Goal: Task Accomplishment & Management: Manage account settings

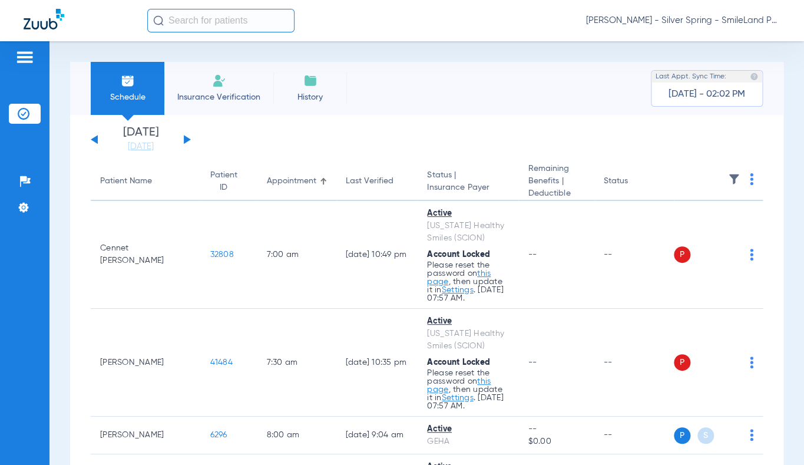
click at [736, 19] on span "[PERSON_NAME] - Silver Spring - SmileLand PD" at bounding box center [683, 21] width 194 height 12
click at [22, 206] on div at bounding box center [402, 232] width 804 height 465
click at [22, 206] on img at bounding box center [24, 207] width 12 height 12
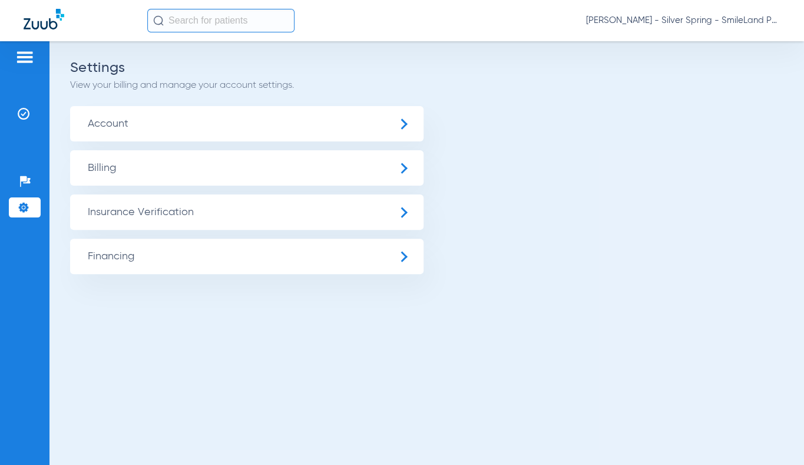
click at [118, 213] on span "Insurance Verification" at bounding box center [246, 211] width 353 height 35
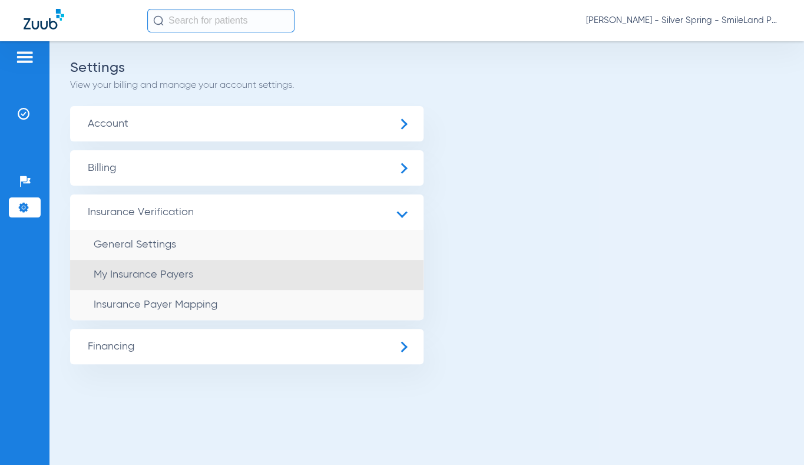
click at [147, 281] on li "My Insurance Payers" at bounding box center [246, 275] width 353 height 30
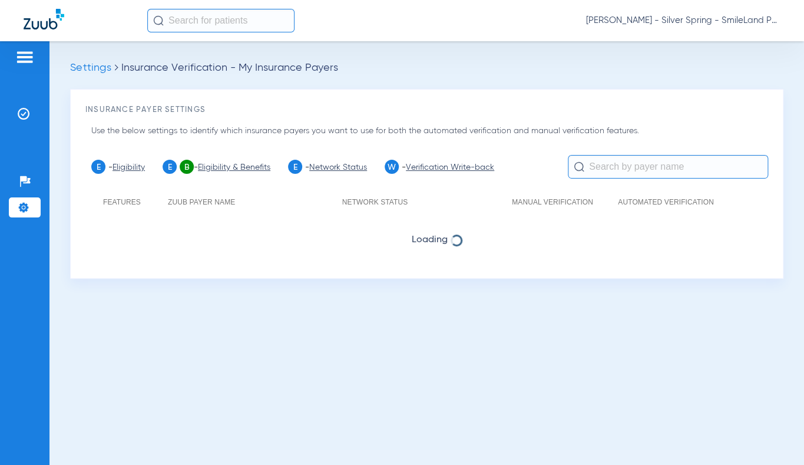
click at [42, 206] on div "Patients Insurance Verification Setup Help Center Settings" at bounding box center [24, 273] width 49 height 465
click at [27, 206] on img at bounding box center [24, 207] width 12 height 12
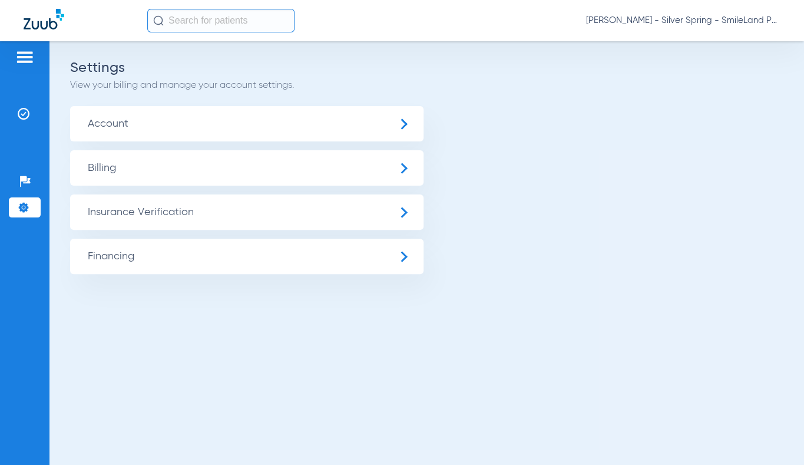
click at [726, 74] on div "Settings View your billing and manage your account settings." at bounding box center [426, 76] width 713 height 29
click at [115, 114] on span "Account" at bounding box center [246, 123] width 353 height 35
click at [163, 228] on span "Insurance Verification" at bounding box center [246, 211] width 353 height 35
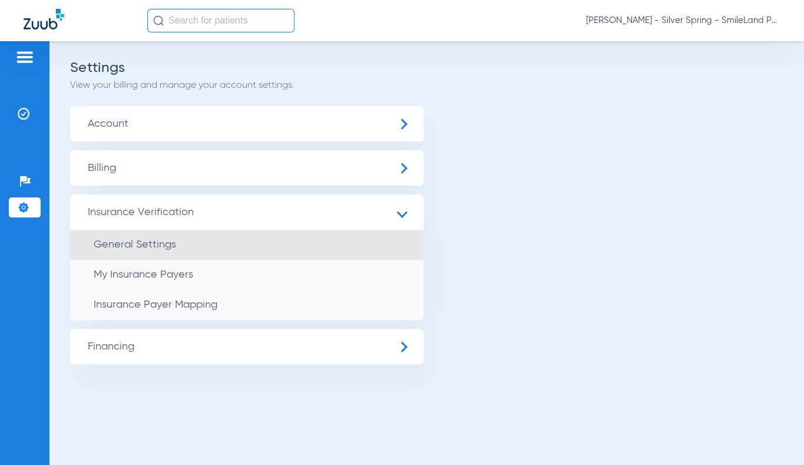
click at [149, 248] on span "General Settings" at bounding box center [135, 244] width 82 height 11
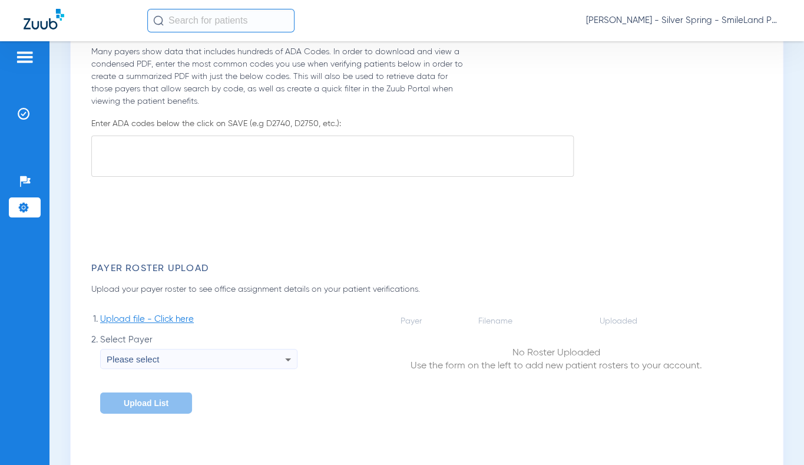
type input "0"
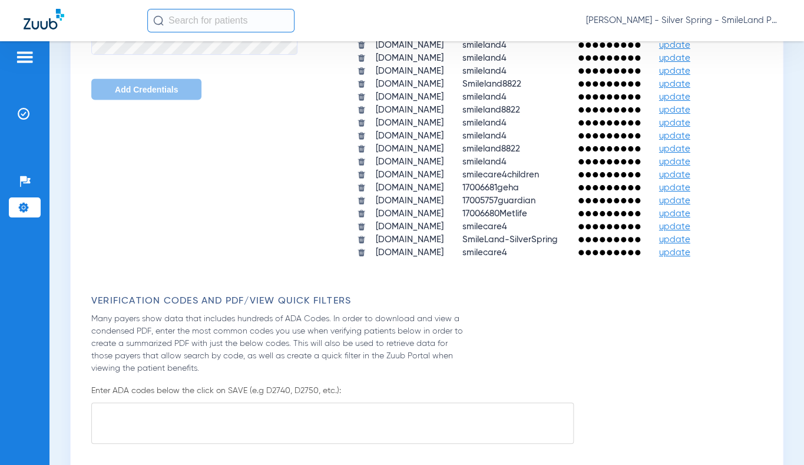
scroll to position [910, 0]
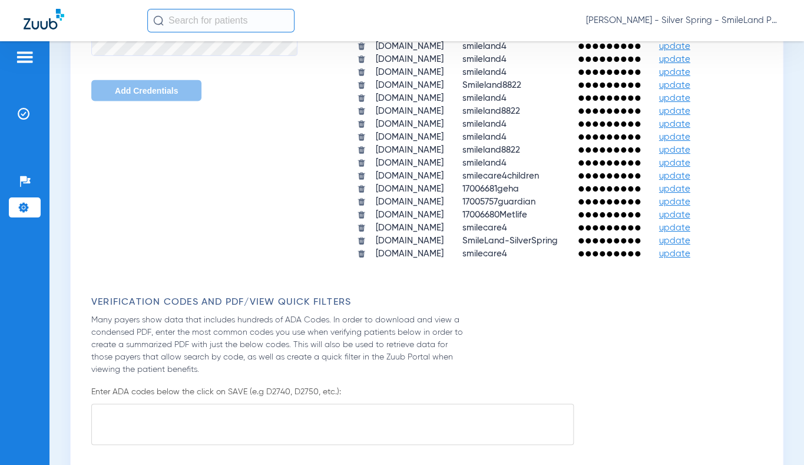
click at [671, 237] on span "update" at bounding box center [674, 240] width 31 height 9
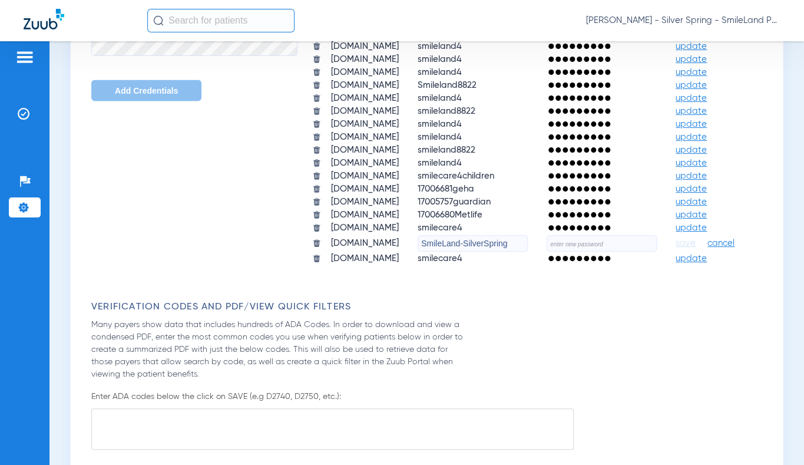
scroll to position [964, 0]
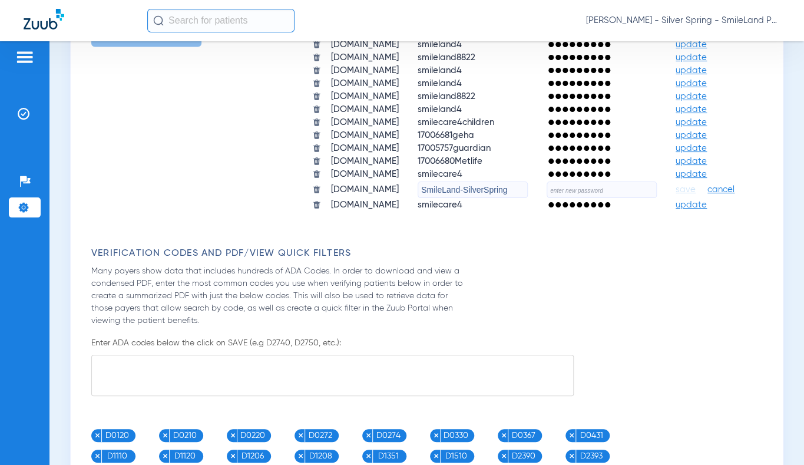
click at [547, 198] on input "text" at bounding box center [602, 189] width 110 height 16
type input "Brush8822!!"
click at [676, 195] on span "save" at bounding box center [686, 189] width 20 height 11
